Goal: Navigation & Orientation: Find specific page/section

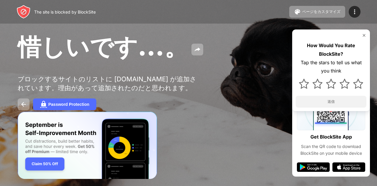
click at [236, 92] on div "惜しいです…。 ブロックするサイトのリストに [DOMAIN_NAME] が追加されています。理由があって追加されたのだと思われます。 Password Pr…" at bounding box center [188, 71] width 377 height 142
